Goal: Task Accomplishment & Management: Use online tool/utility

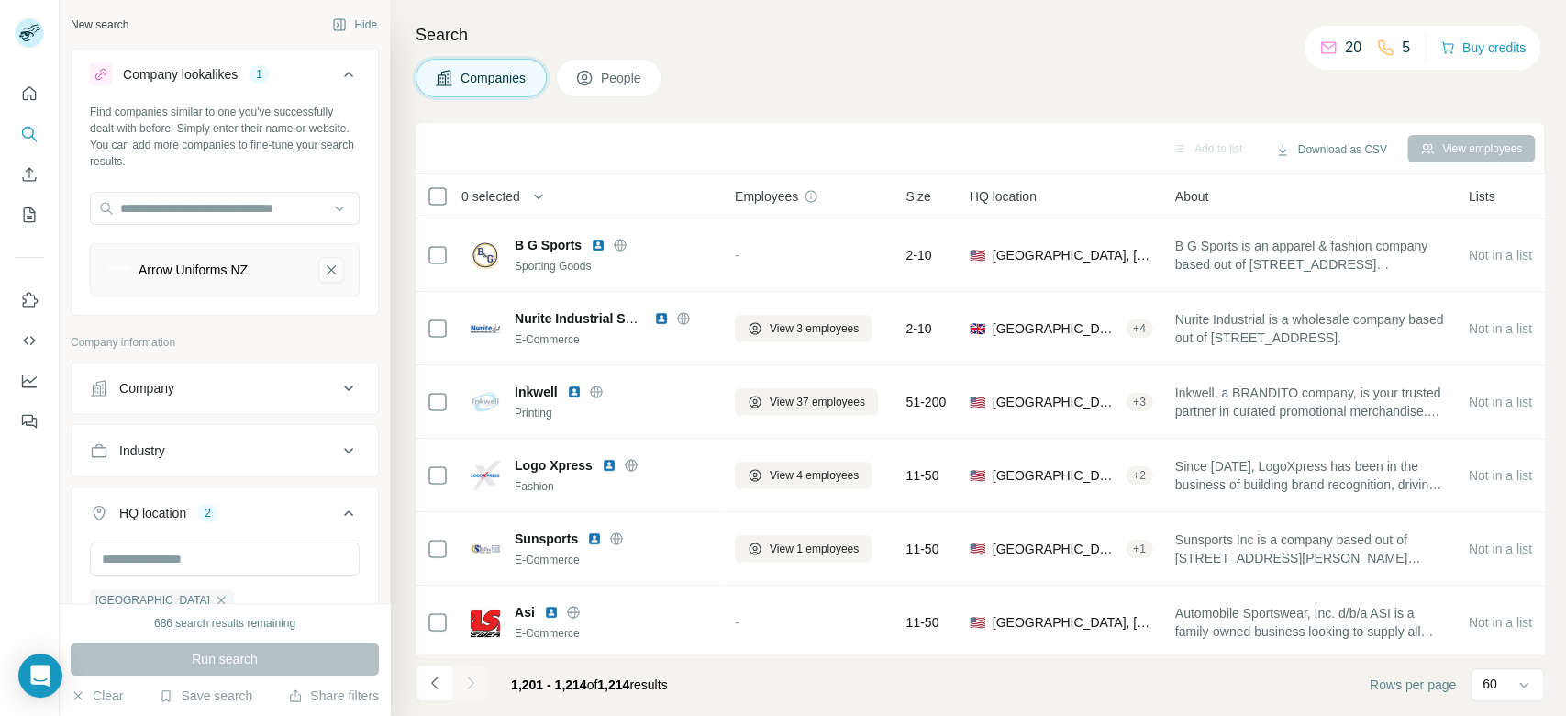
click at [323, 269] on icon "Arrow Uniforms NZ-remove-button" at bounding box center [331, 270] width 17 height 18
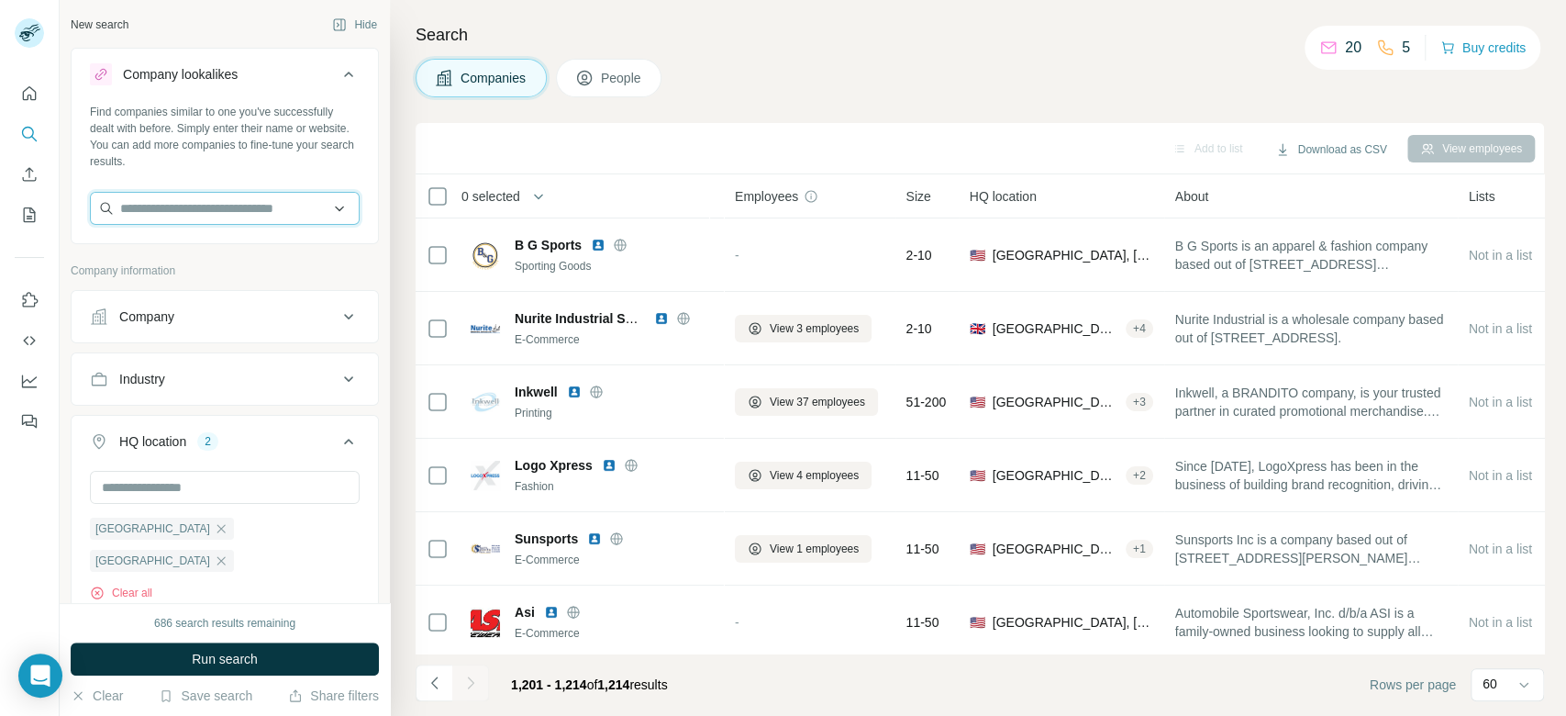
click at [169, 205] on input "text" at bounding box center [225, 208] width 270 height 33
paste input "**********"
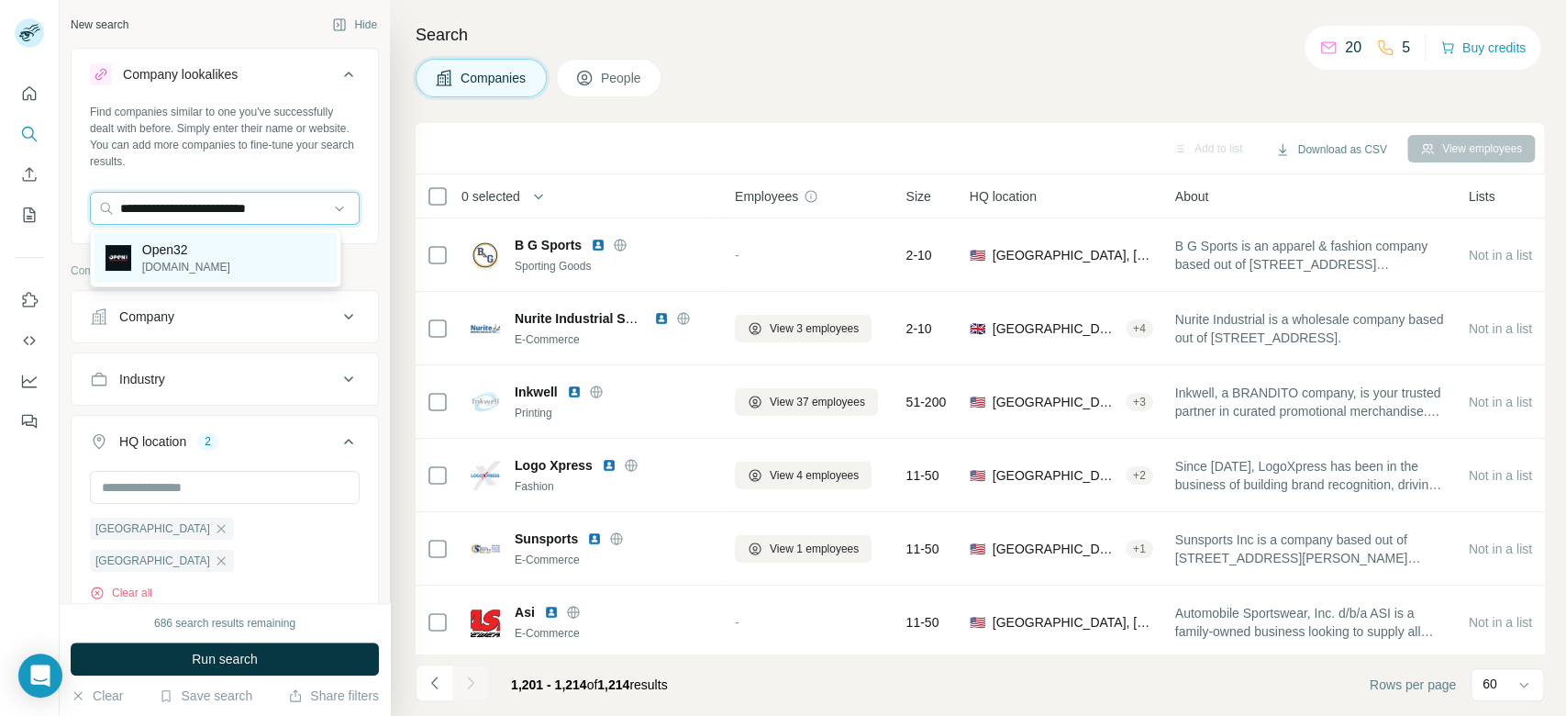
type input "**********"
click at [238, 249] on div "Open32 [DOMAIN_NAME]" at bounding box center [215, 258] width 242 height 50
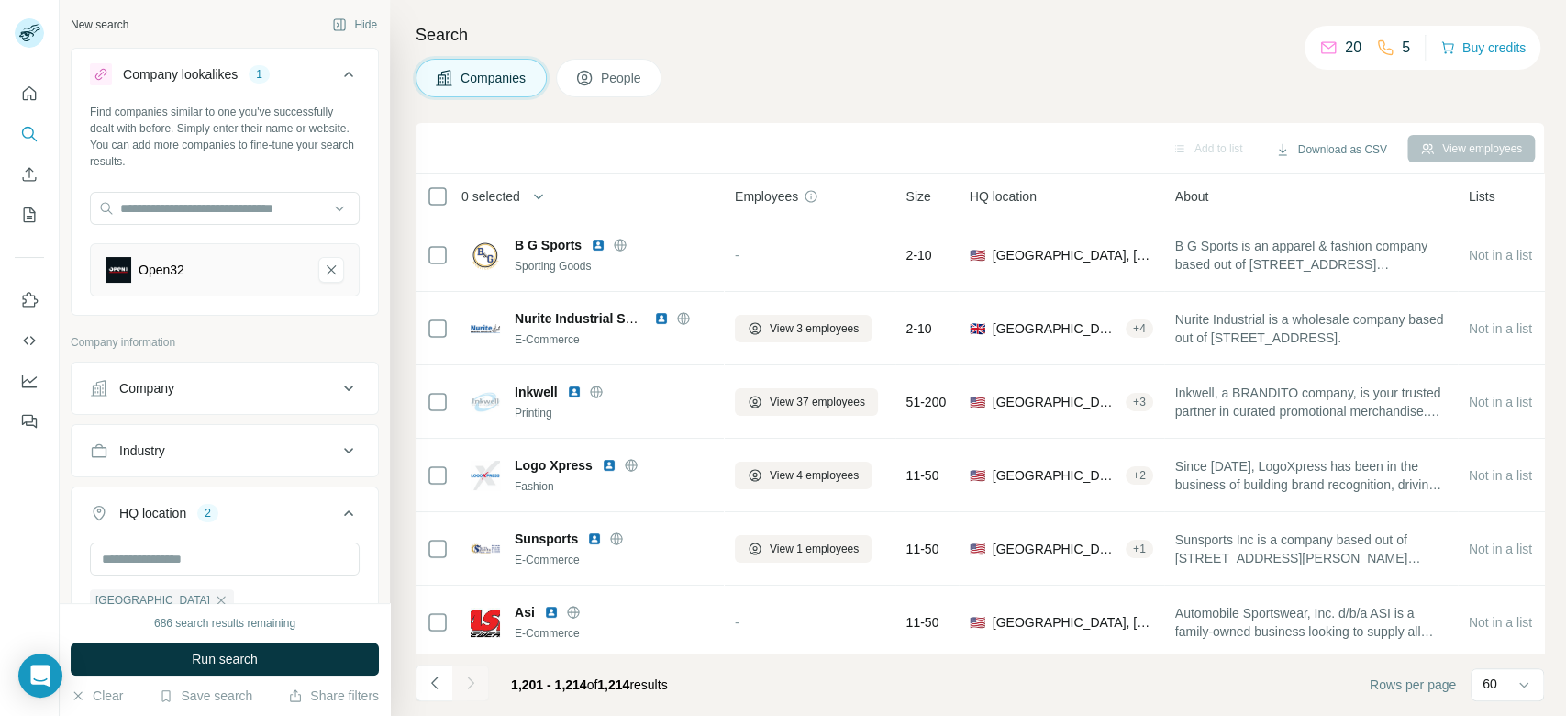
click at [226, 627] on icon "button" at bounding box center [221, 631] width 8 height 8
click at [214, 600] on icon "button" at bounding box center [221, 600] width 15 height 15
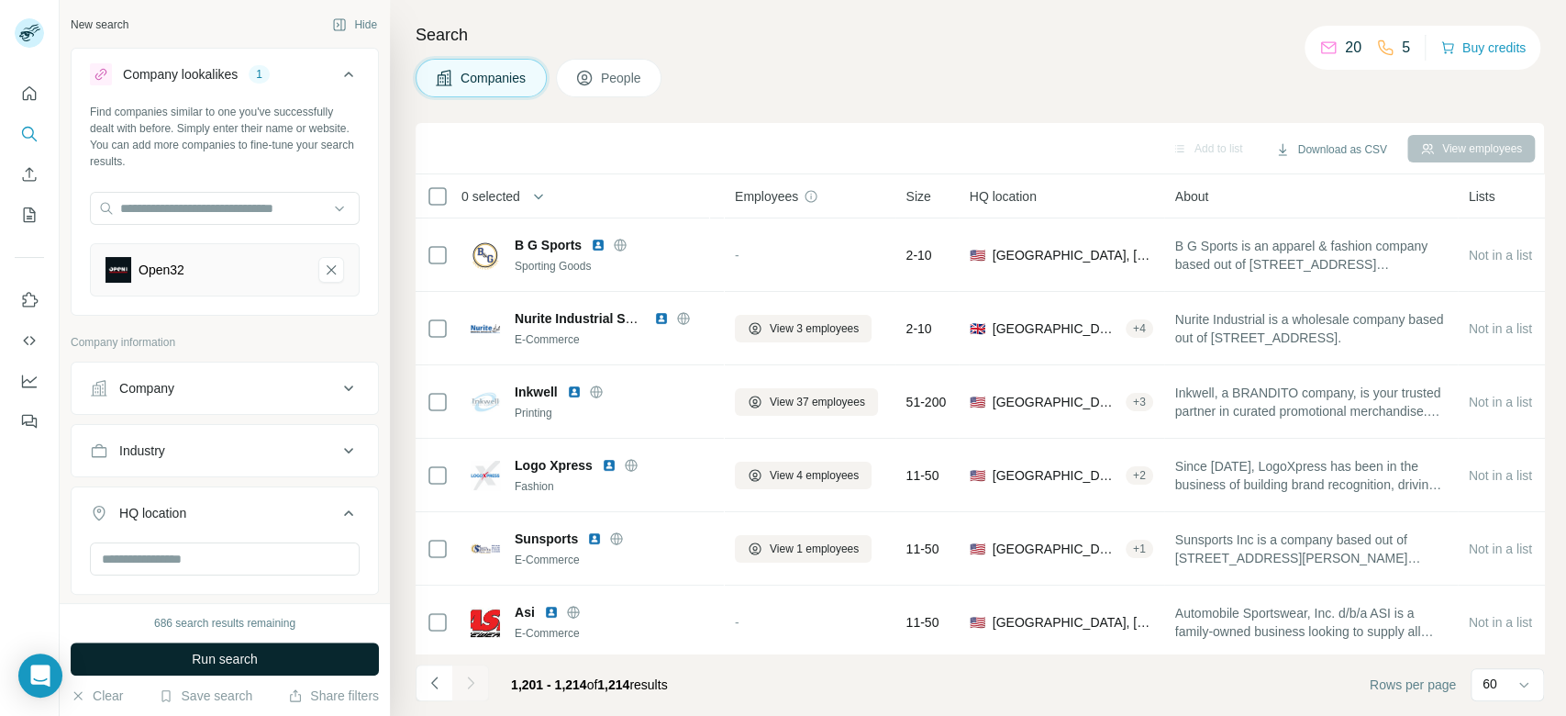
click at [252, 647] on button "Run search" at bounding box center [225, 658] width 308 height 33
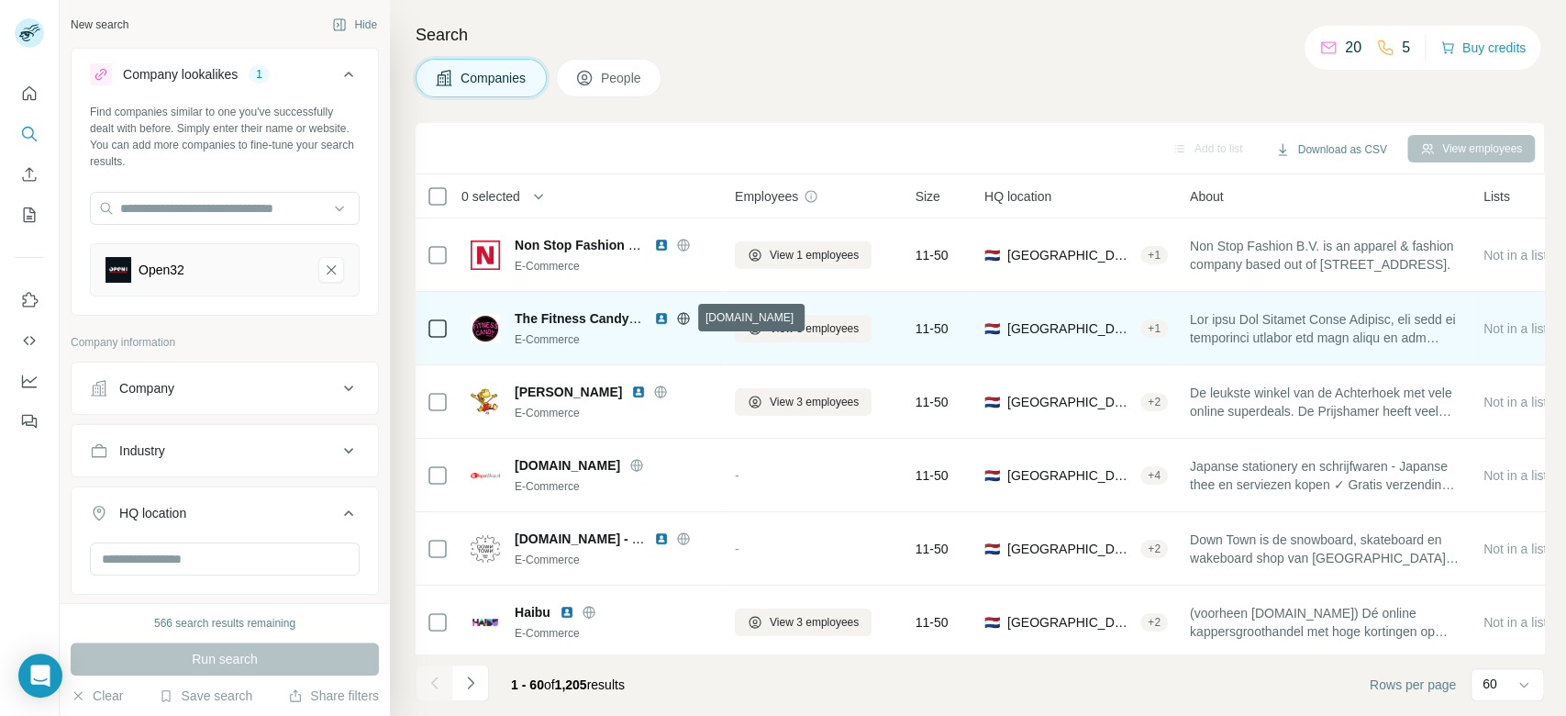
click at [683, 319] on icon at bounding box center [683, 318] width 15 height 15
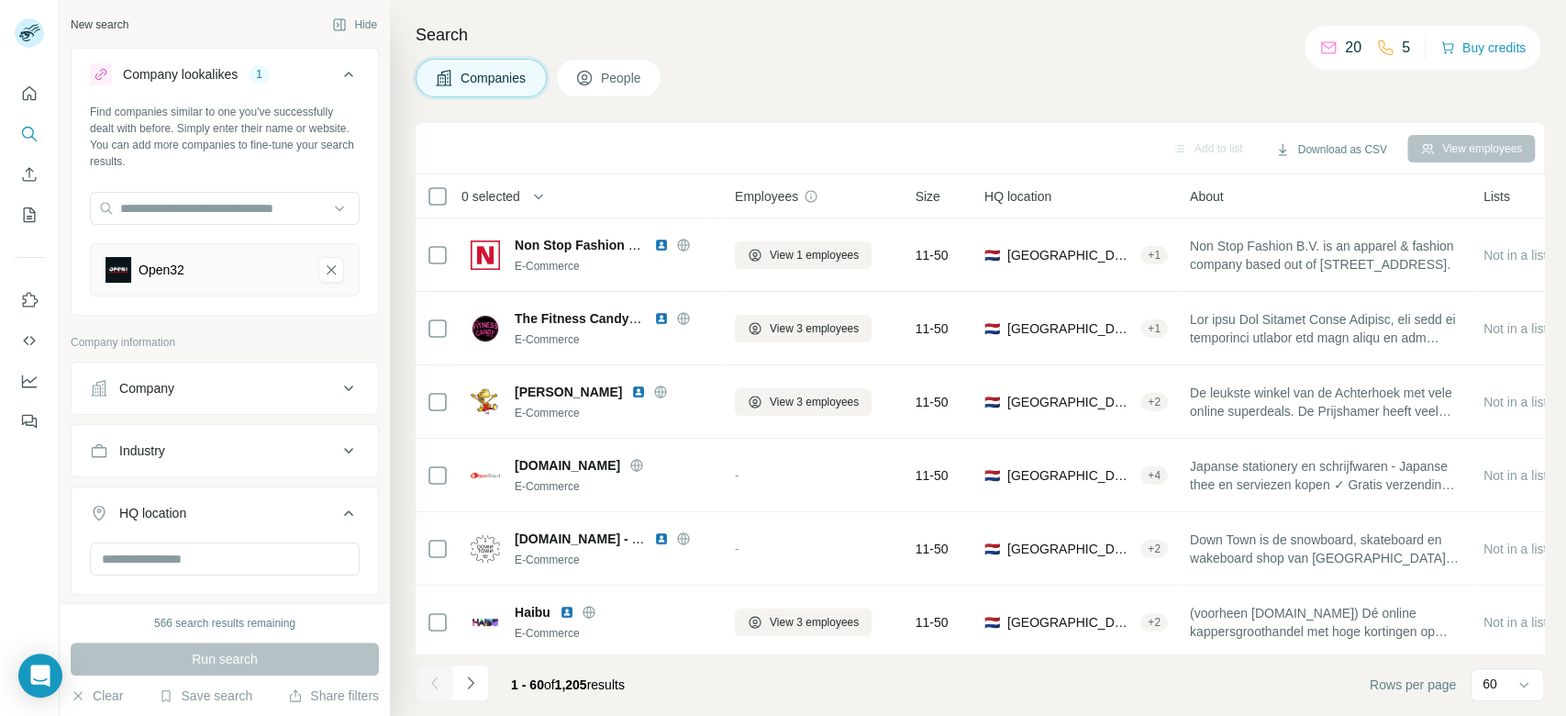
click at [1564, 502] on div "Search Companies People Add to list Download as CSV View employees 0 selected C…" at bounding box center [978, 358] width 1176 height 716
click at [1542, 285] on div "Search Companies People Add to list Download as CSV View employees 0 selected C…" at bounding box center [978, 358] width 1176 height 716
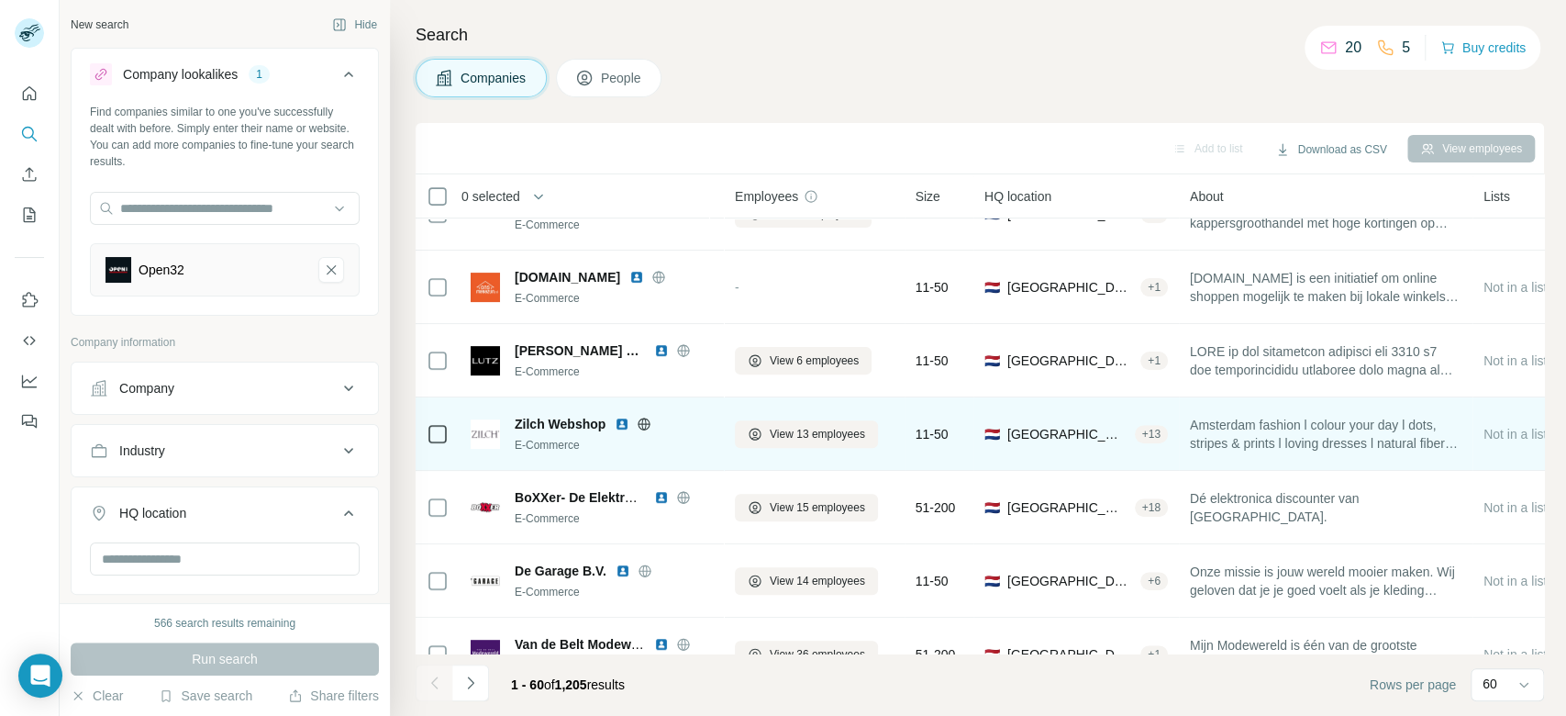
click at [646, 425] on icon at bounding box center [644, 423] width 15 height 15
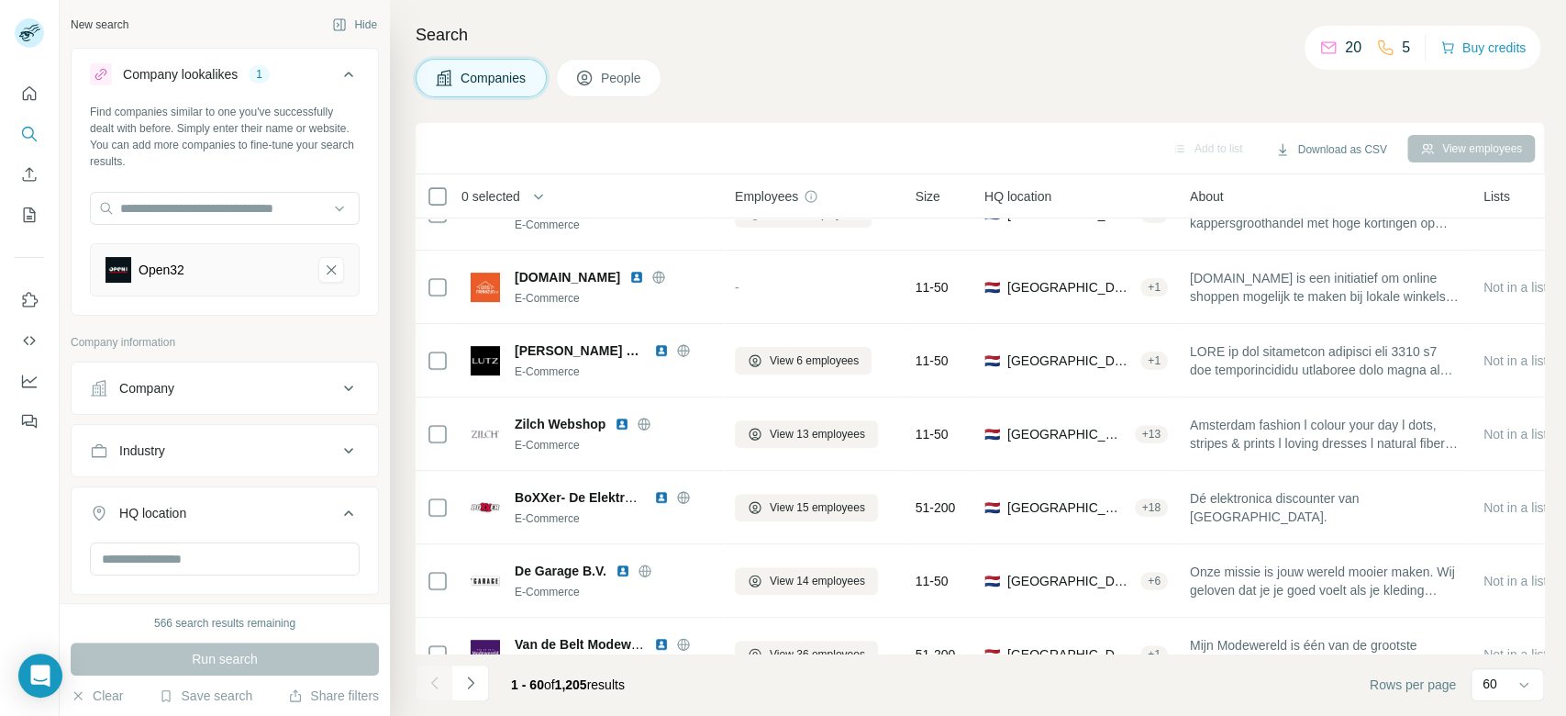
click at [1564, 493] on div "Search Companies People Add to list Download as CSV View employees 0 selected C…" at bounding box center [978, 358] width 1176 height 716
click at [1543, 482] on div "Search Companies People Add to list Download as CSV View employees 0 selected C…" at bounding box center [978, 358] width 1176 height 716
